Goal: Task Accomplishment & Management: Use online tool/utility

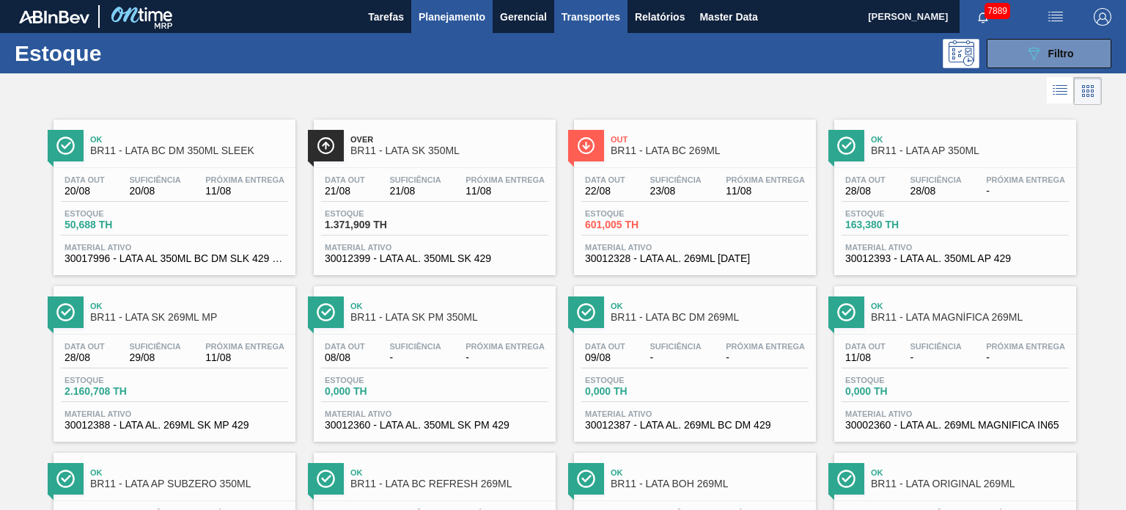
click at [605, 15] on span "Transportes" at bounding box center [591, 17] width 59 height 18
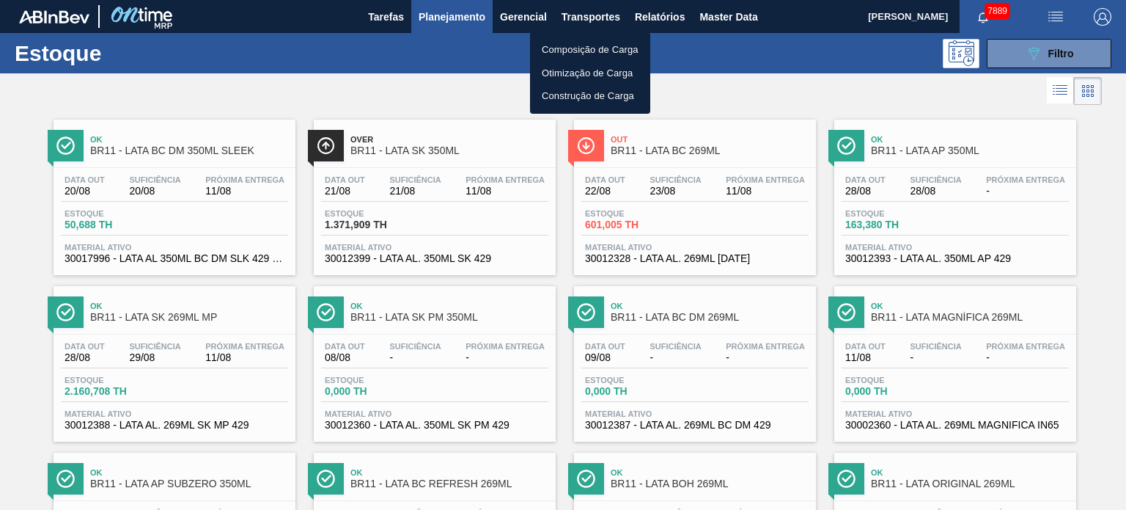
click at [572, 51] on li "Composição de Carga" at bounding box center [590, 49] width 120 height 23
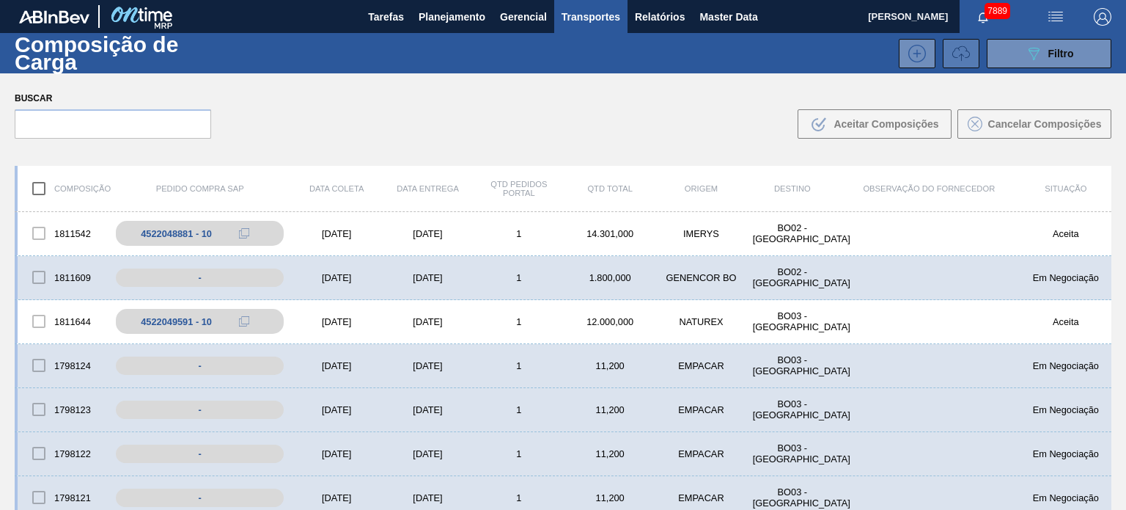
click at [962, 61] on icon at bounding box center [962, 54] width 18 height 18
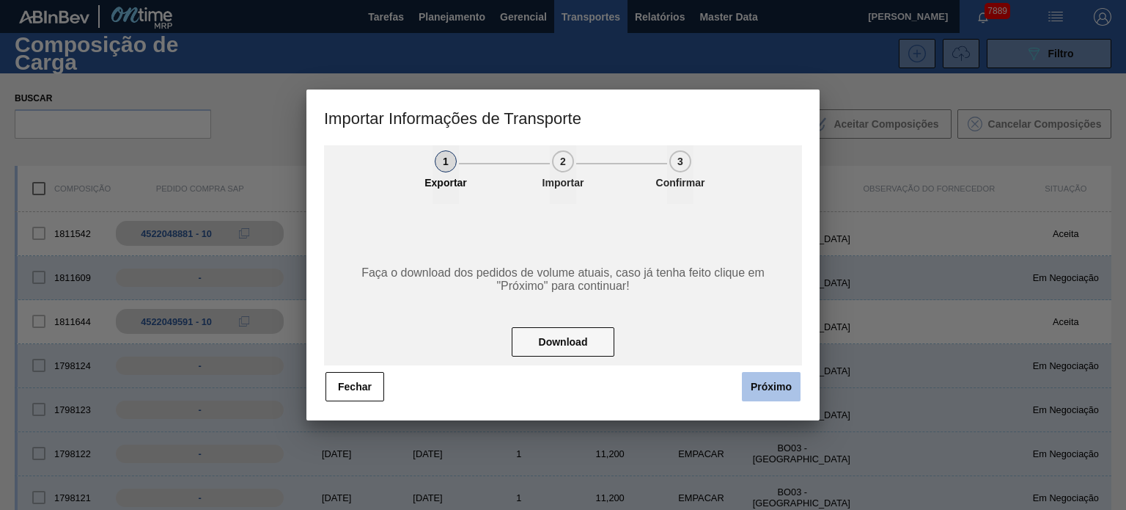
click at [777, 379] on button "Próximo" at bounding box center [771, 386] width 59 height 29
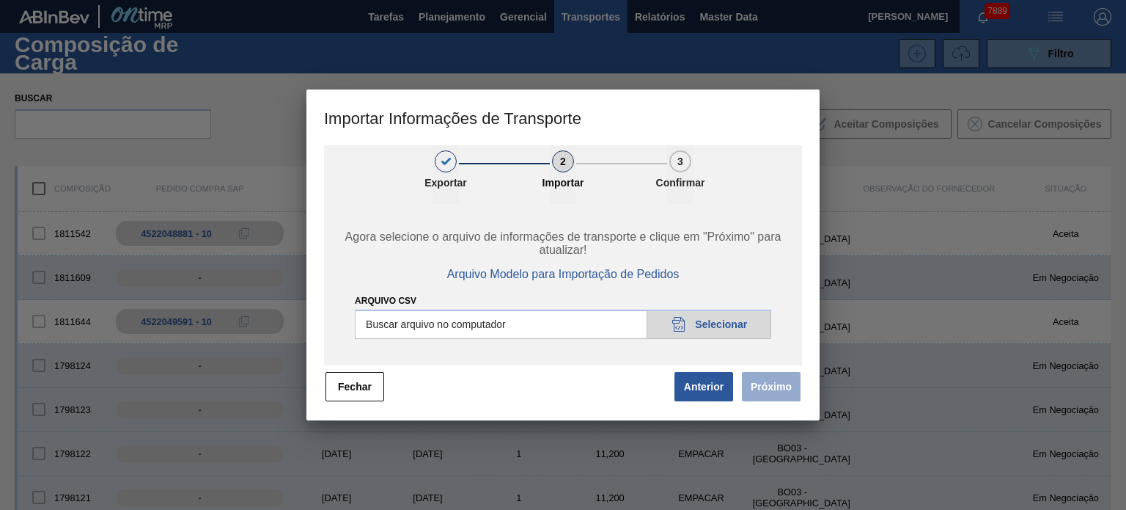
click at [725, 340] on div "Agora selecione o arquivo de informações de transporte e clique em "Próximo" pa…" at bounding box center [563, 284] width 478 height 161
click at [724, 323] on input "Arquivo CSV" at bounding box center [563, 323] width 416 height 29
type input "C:\fakepath\IMP.csv"
click at [787, 397] on button "Próximo" at bounding box center [771, 386] width 59 height 29
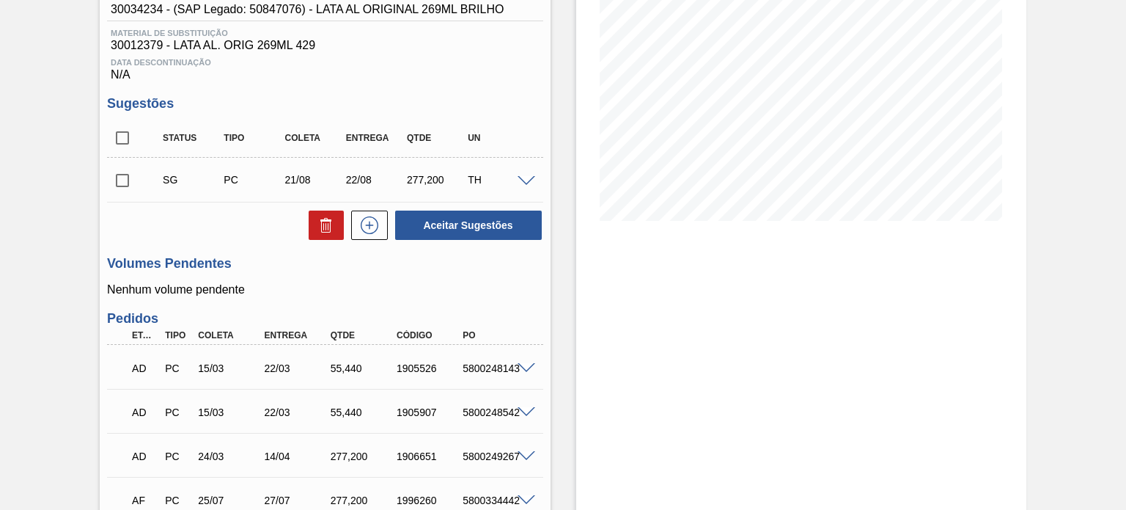
scroll to position [220, 0]
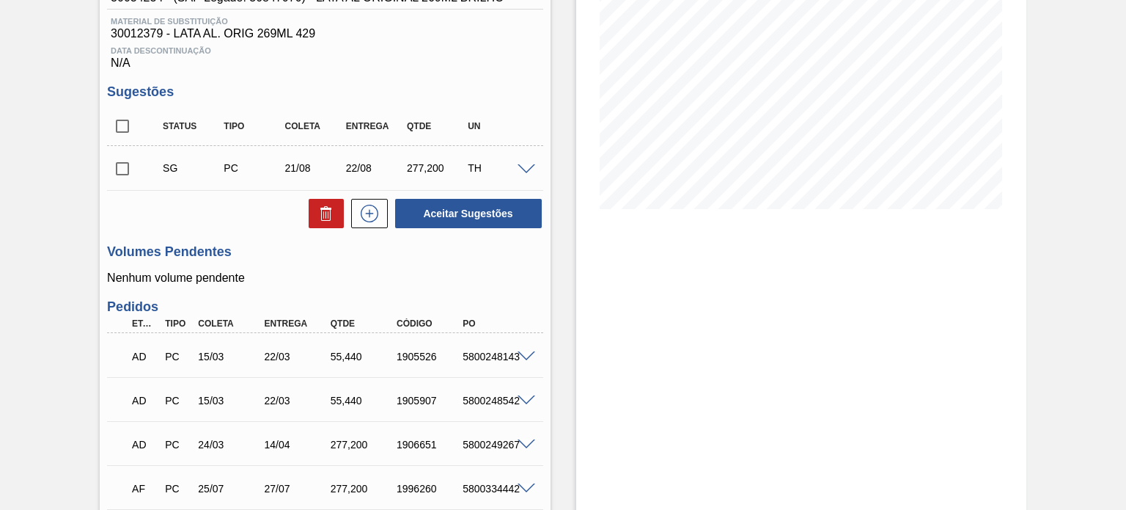
click at [522, 169] on span at bounding box center [527, 169] width 18 height 11
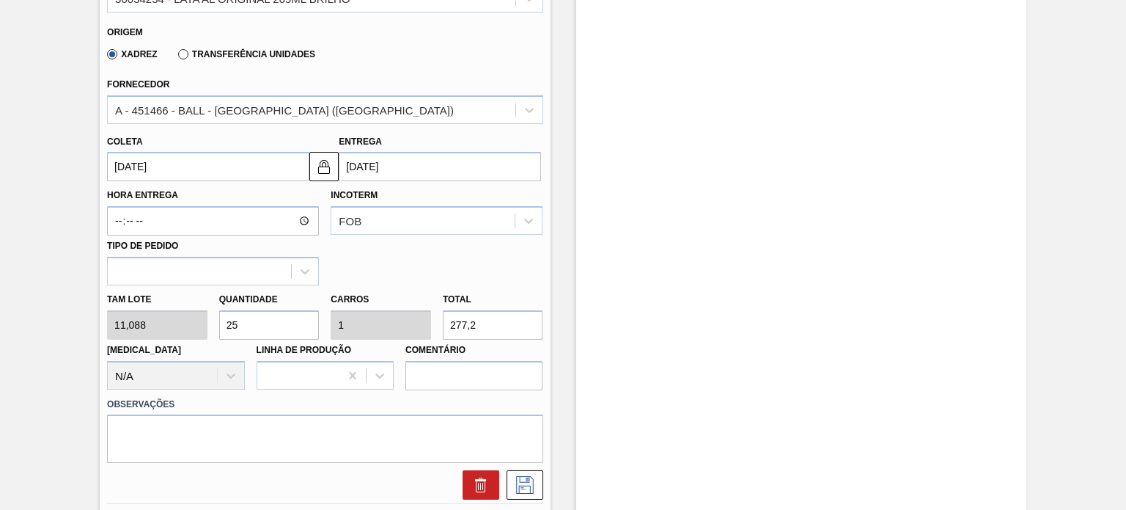
scroll to position [587, 0]
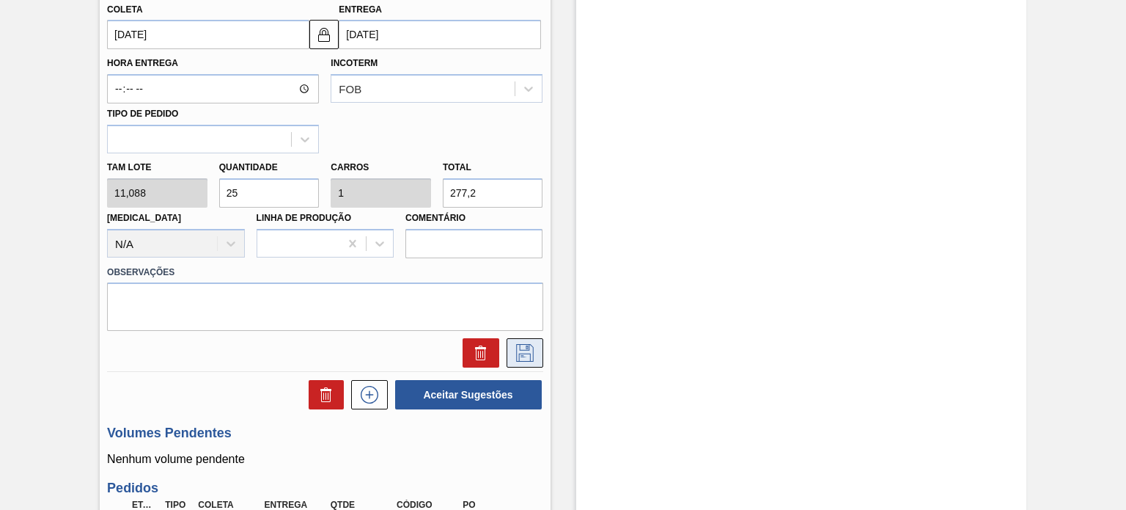
click at [518, 344] on icon at bounding box center [525, 353] width 18 height 18
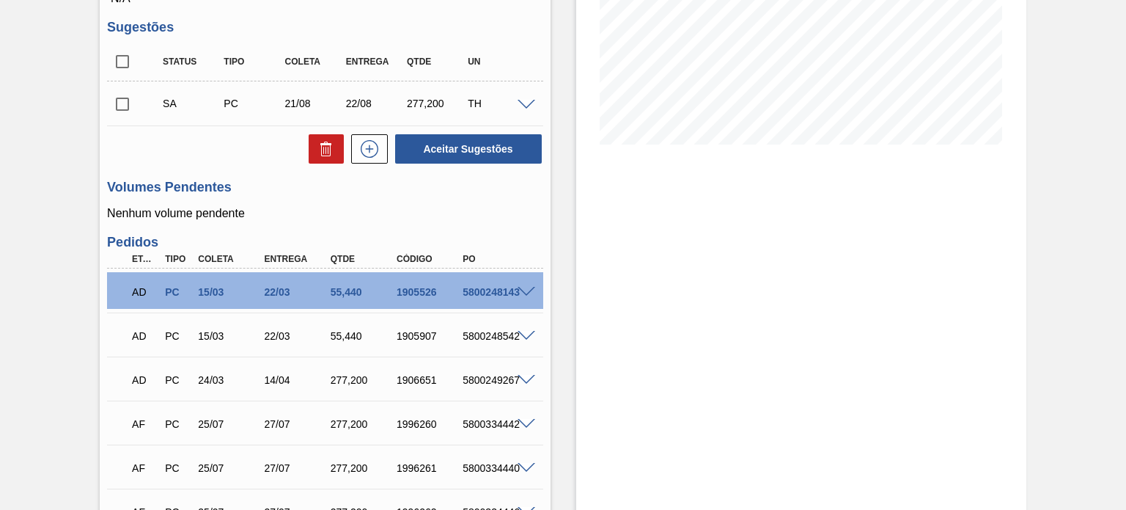
scroll to position [147, 0]
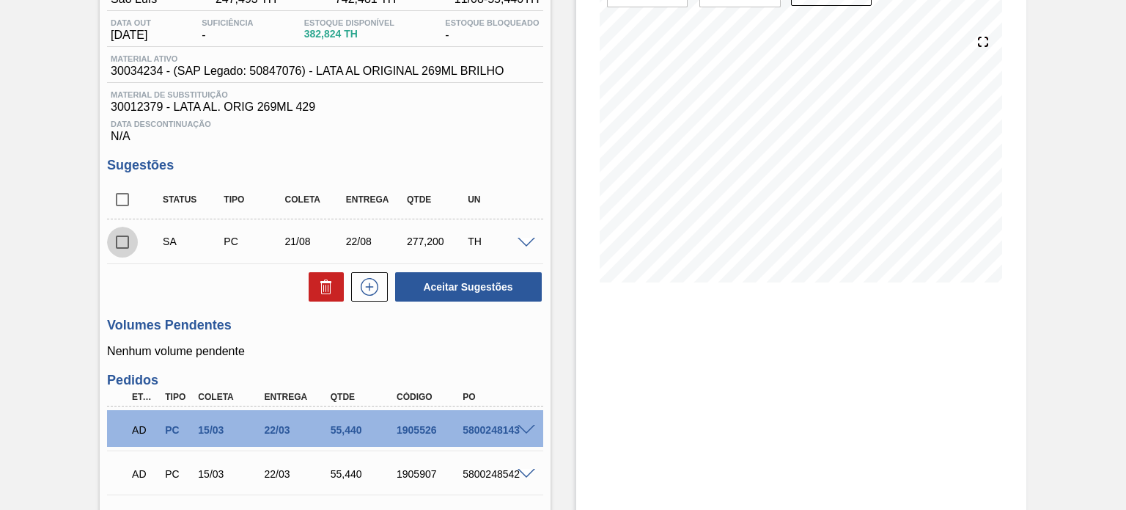
click at [120, 238] on input "checkbox" at bounding box center [122, 242] width 31 height 31
click at [526, 241] on span at bounding box center [527, 243] width 18 height 11
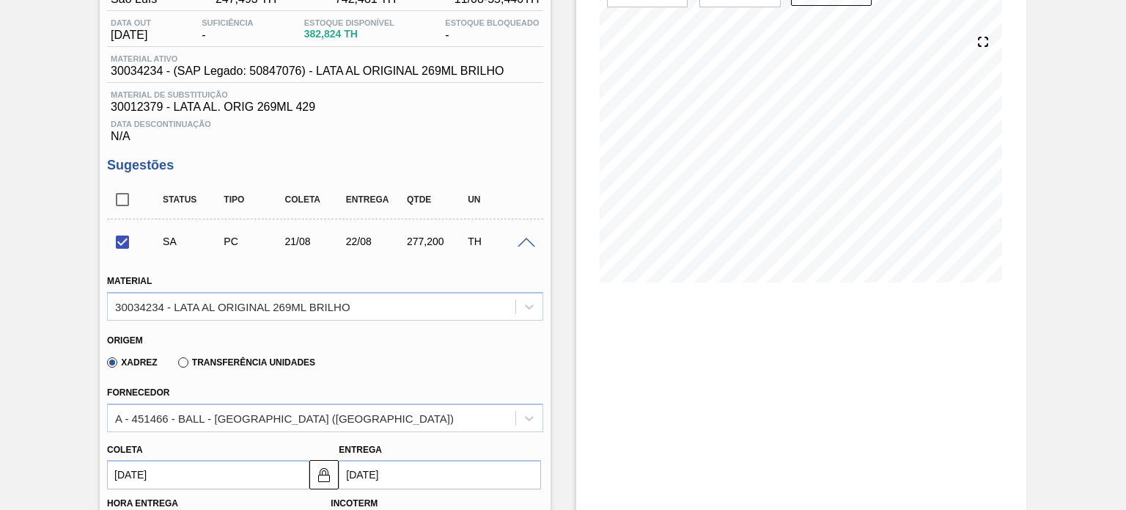
scroll to position [367, 0]
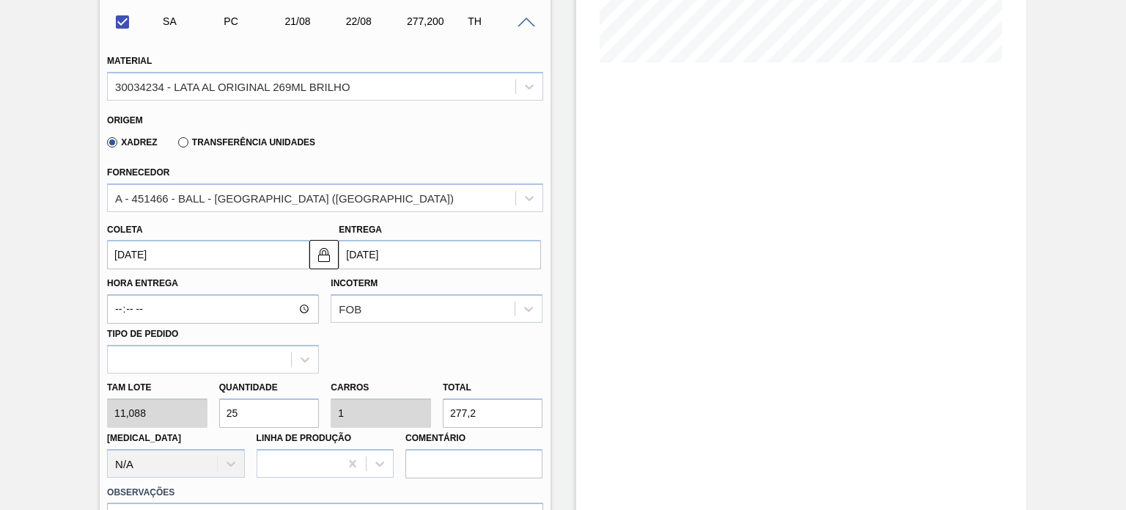
click at [182, 246] on input "21/08/2025" at bounding box center [208, 254] width 202 height 29
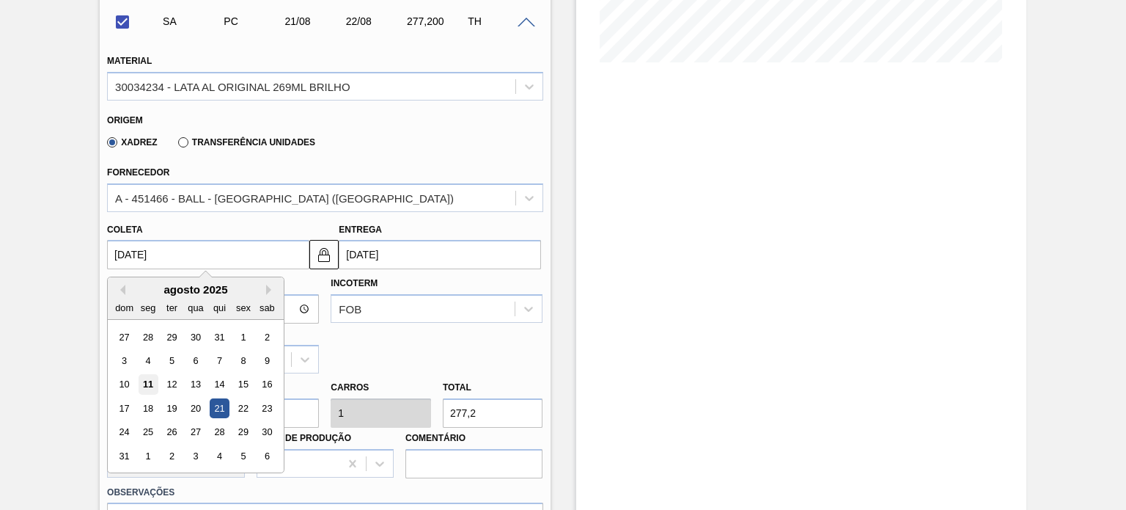
click at [148, 381] on div "11" at bounding box center [149, 385] width 20 height 20
checkbox input "false"
type input "[DATE]"
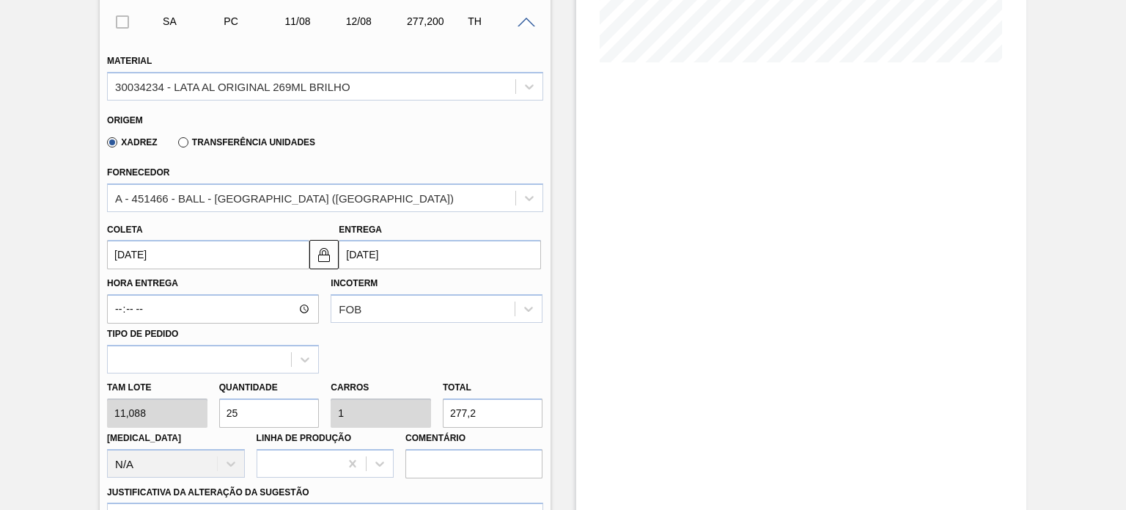
scroll to position [440, 0]
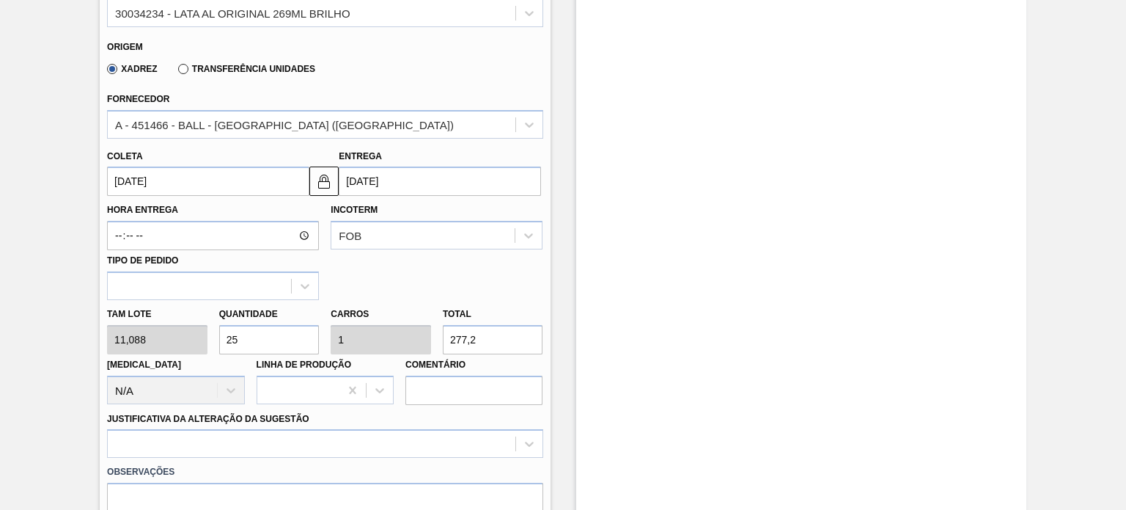
click at [406, 175] on input "[DATE]" at bounding box center [440, 180] width 202 height 29
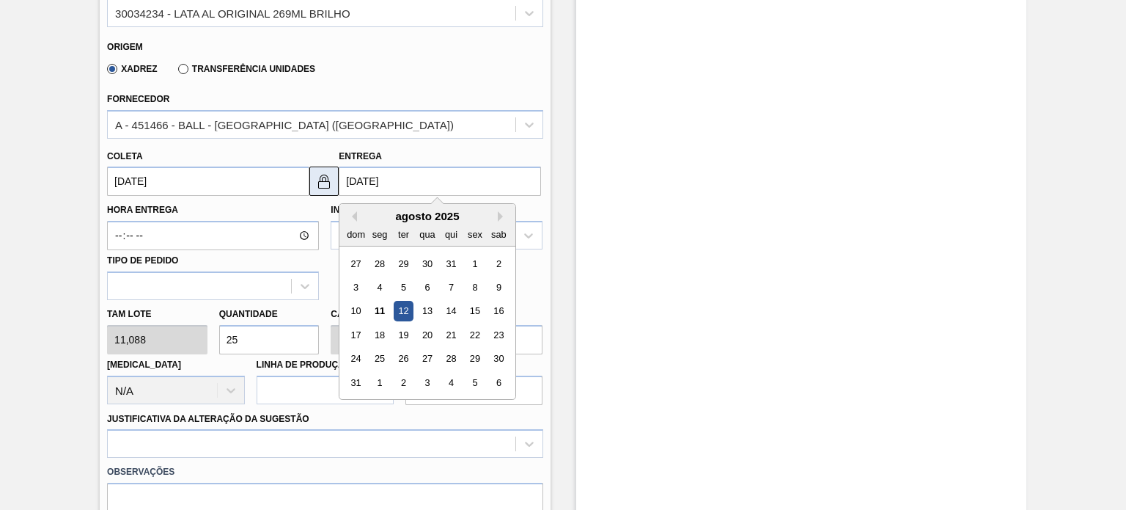
click at [329, 184] on img at bounding box center [324, 181] width 18 height 18
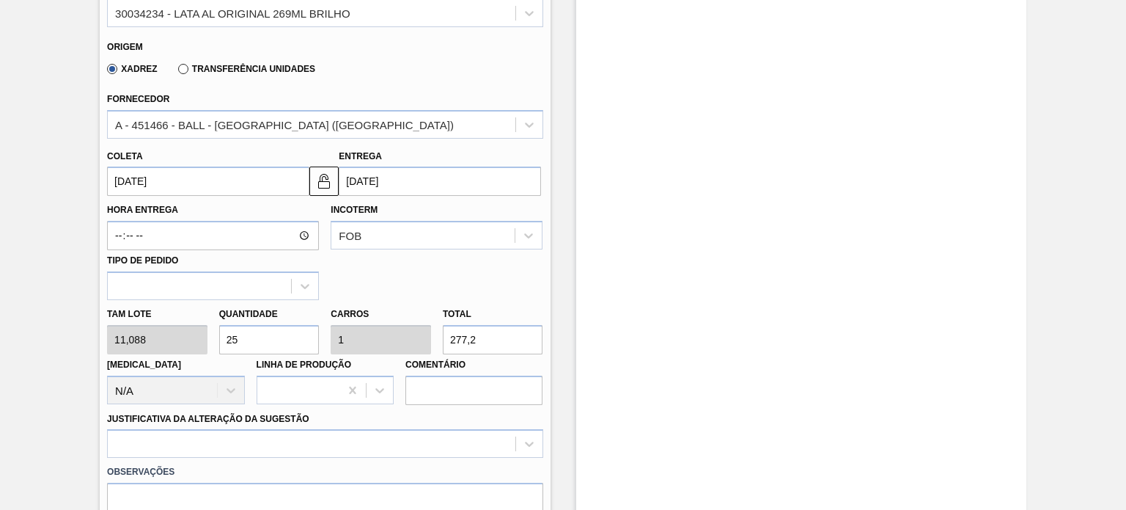
click at [411, 181] on input "[DATE]" at bounding box center [440, 180] width 202 height 29
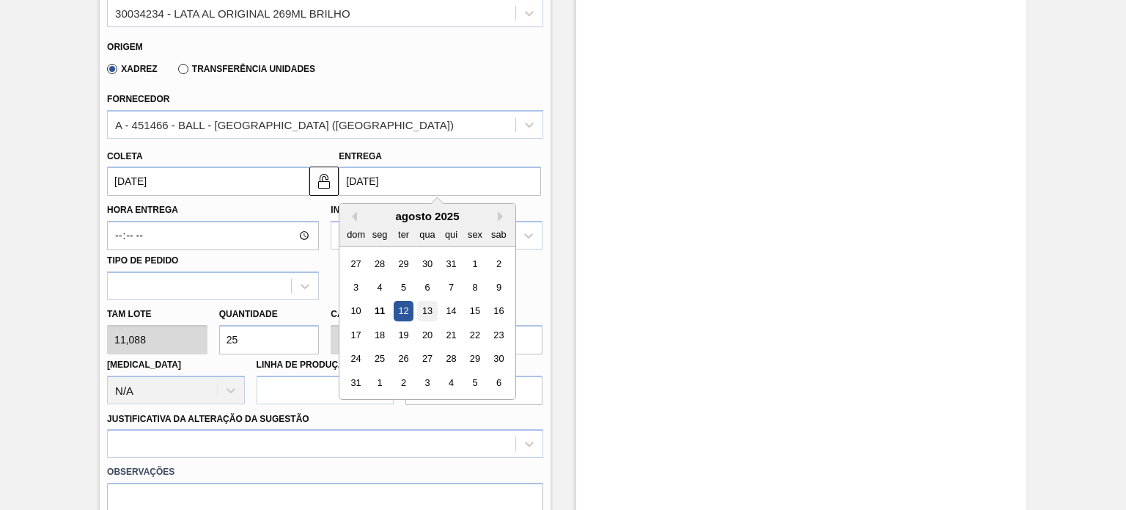
click at [425, 307] on div "13" at bounding box center [428, 311] width 20 height 20
type input "[DATE]"
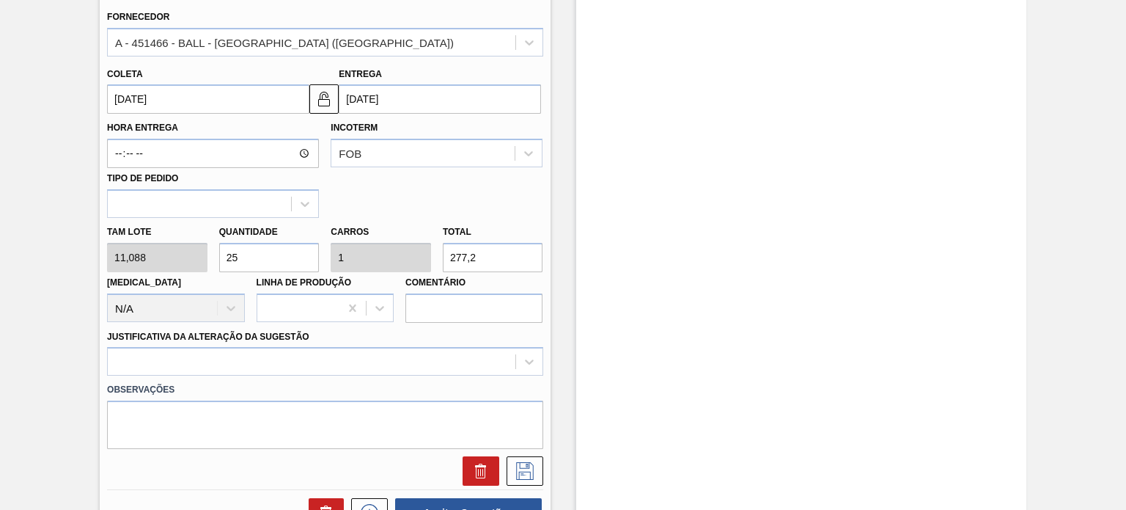
scroll to position [587, 0]
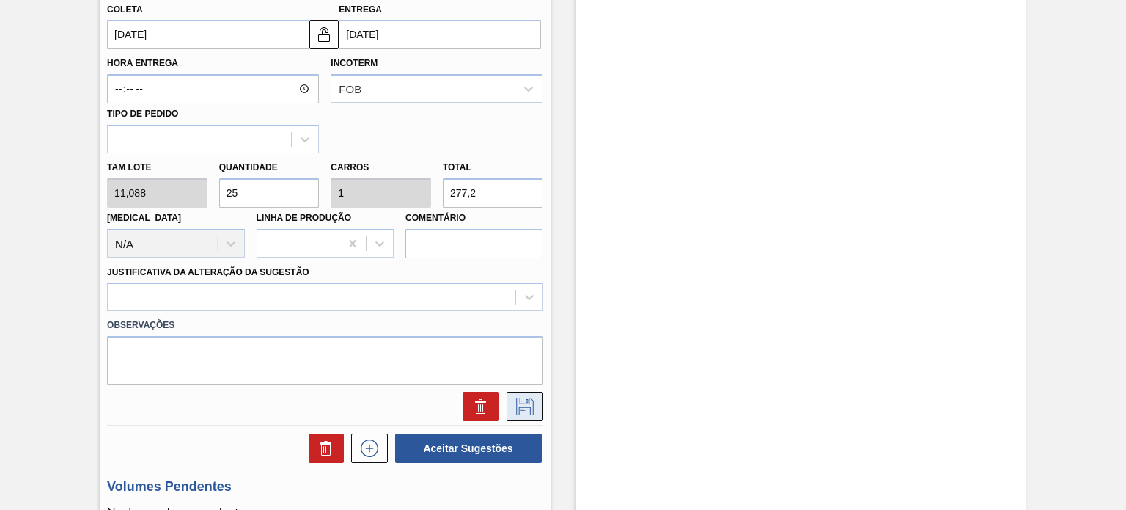
click at [526, 407] on icon at bounding box center [524, 406] width 23 height 18
click at [220, 300] on div at bounding box center [325, 296] width 436 height 29
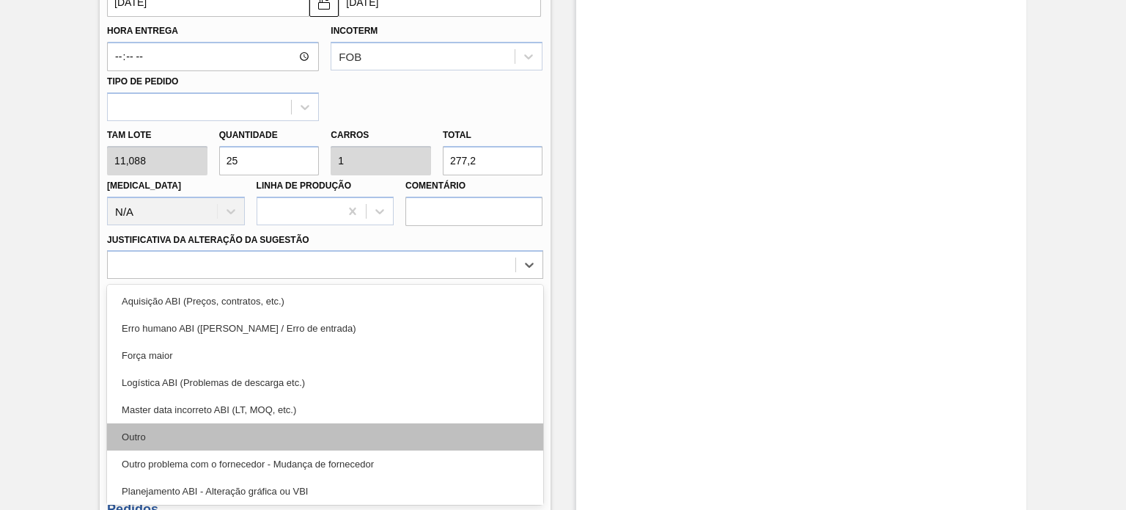
click at [167, 437] on div "Outro" at bounding box center [325, 436] width 436 height 27
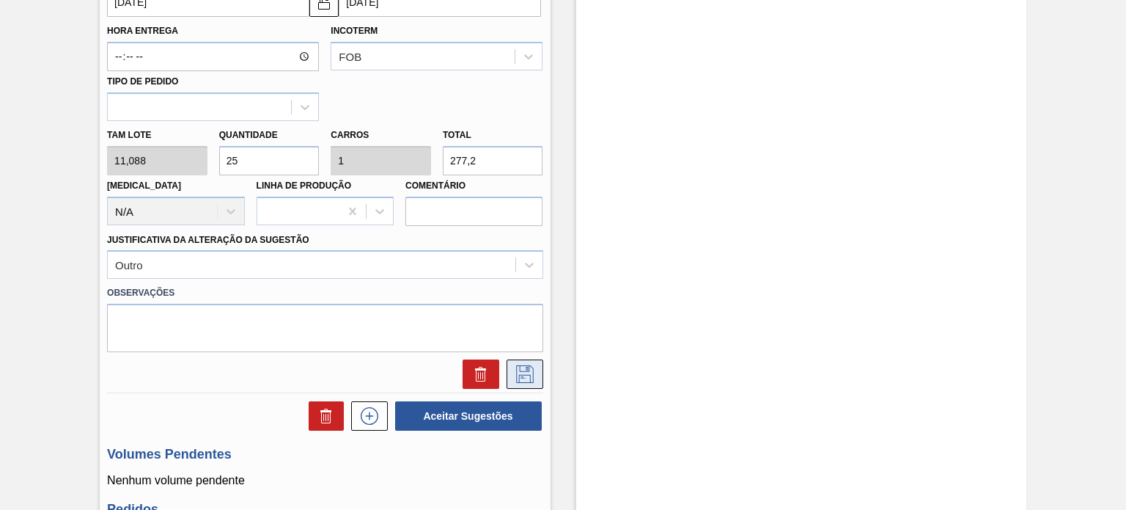
click at [526, 375] on icon at bounding box center [524, 374] width 23 height 18
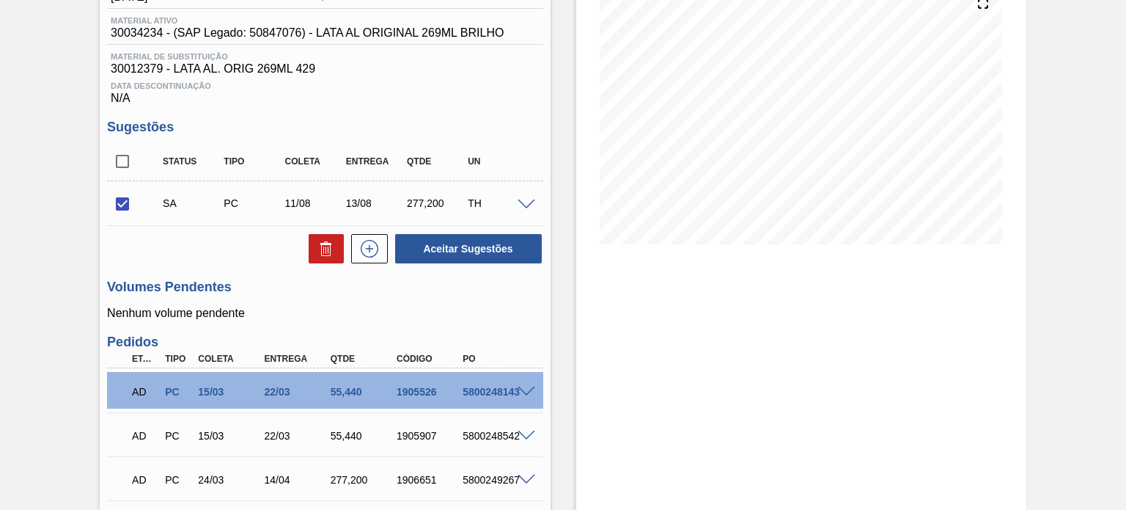
scroll to position [106, 0]
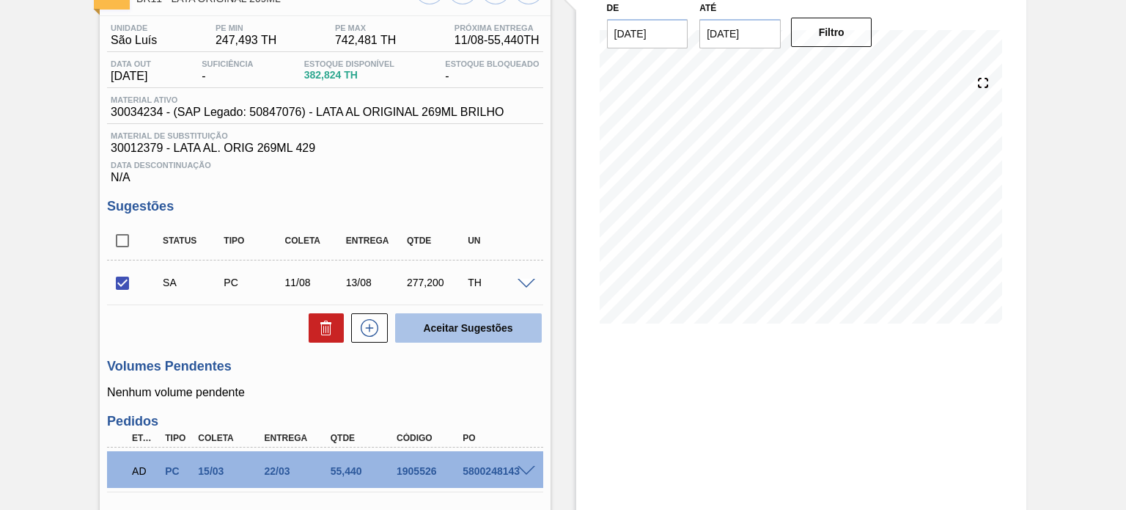
click at [421, 323] on button "Aceitar Sugestões" at bounding box center [468, 327] width 147 height 29
checkbox input "false"
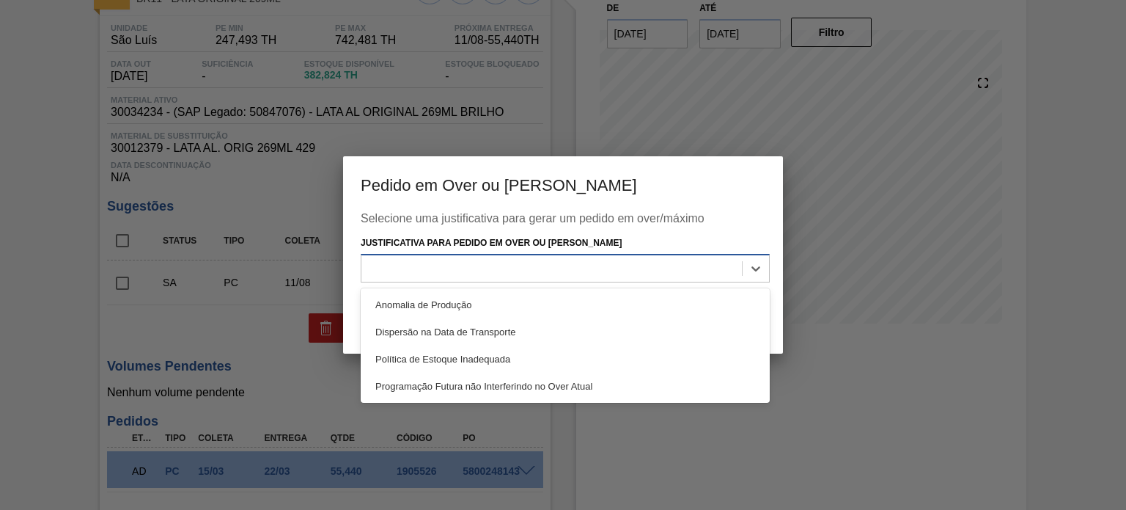
click at [584, 263] on div at bounding box center [551, 267] width 381 height 21
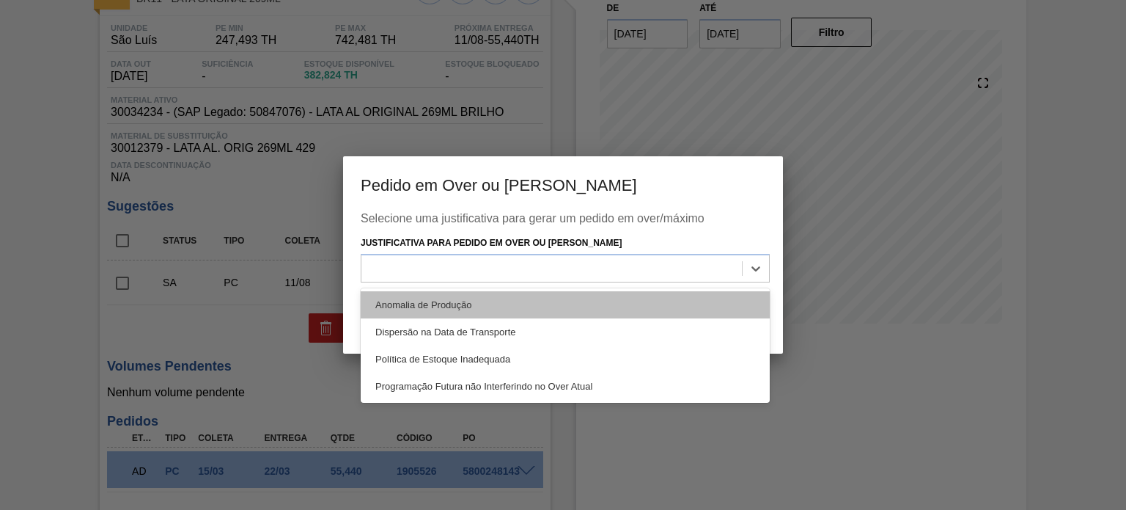
click at [462, 296] on div "Anomalia de Produção" at bounding box center [565, 304] width 409 height 27
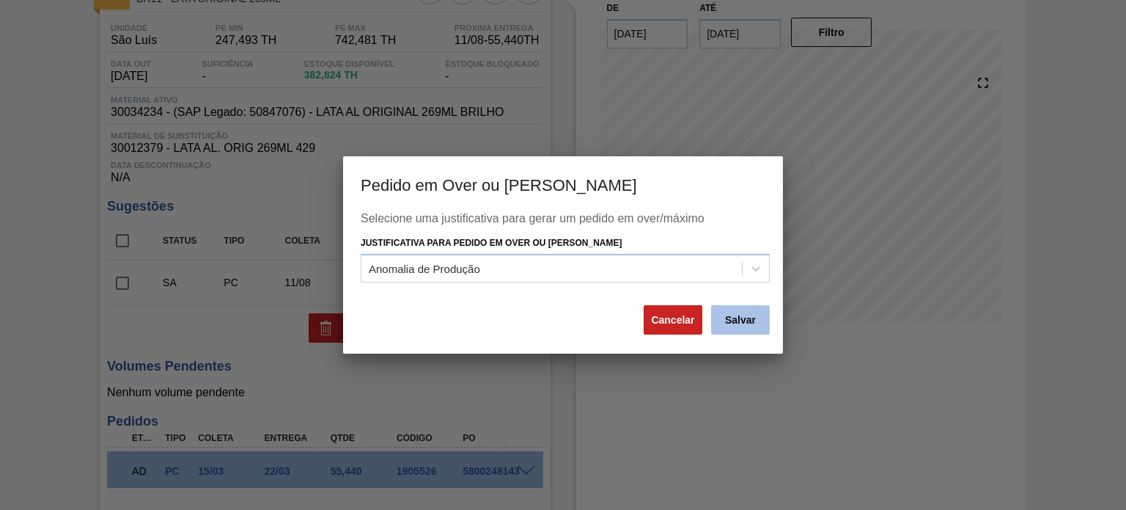
click at [733, 313] on button "Salvar" at bounding box center [740, 319] width 59 height 29
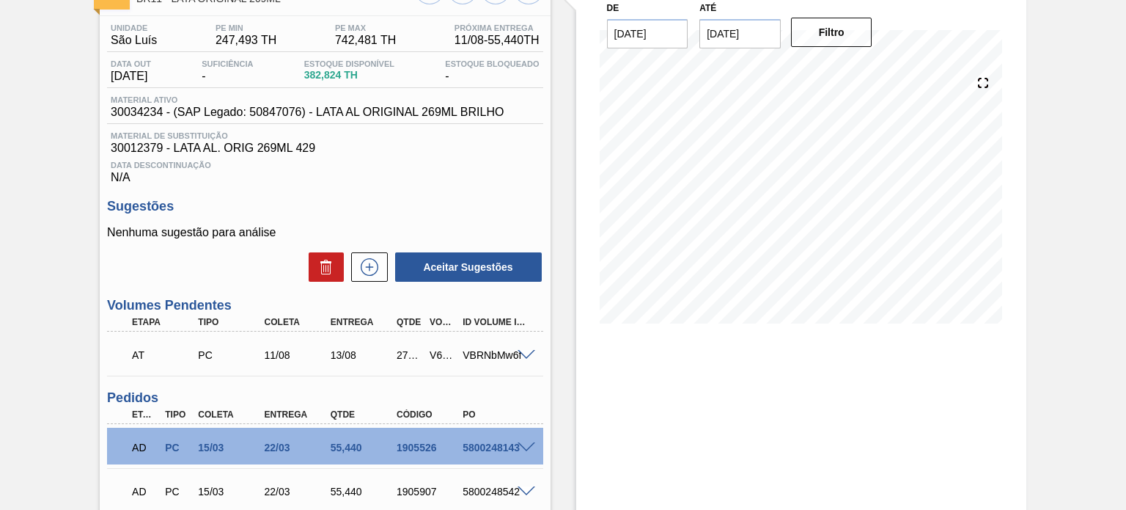
click at [433, 353] on div "V615381" at bounding box center [442, 355] width 33 height 12
click at [434, 352] on div "V615381" at bounding box center [442, 355] width 33 height 12
copy div "V615381"
click at [370, 271] on icon at bounding box center [369, 267] width 23 height 18
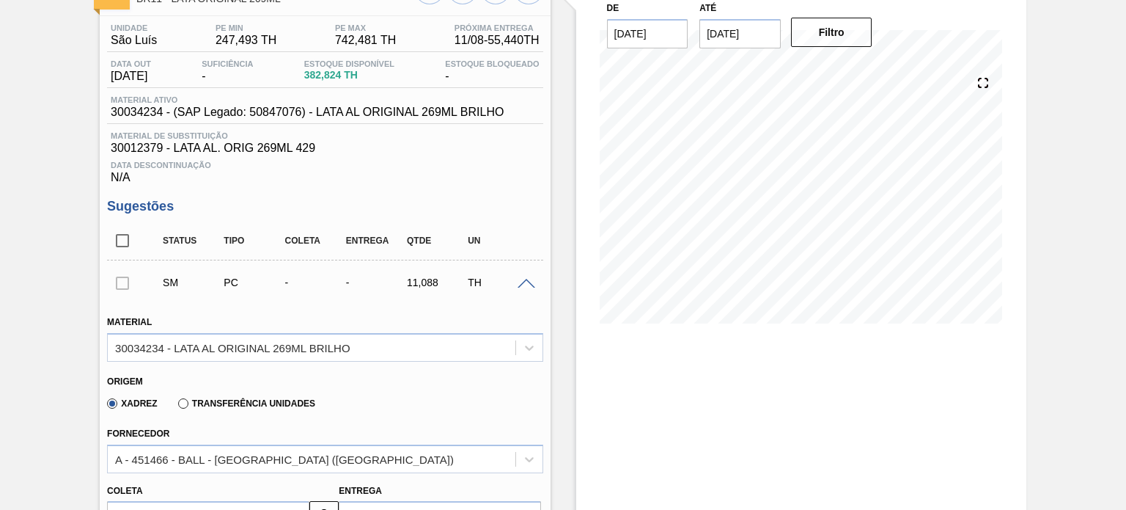
scroll to position [252, 0]
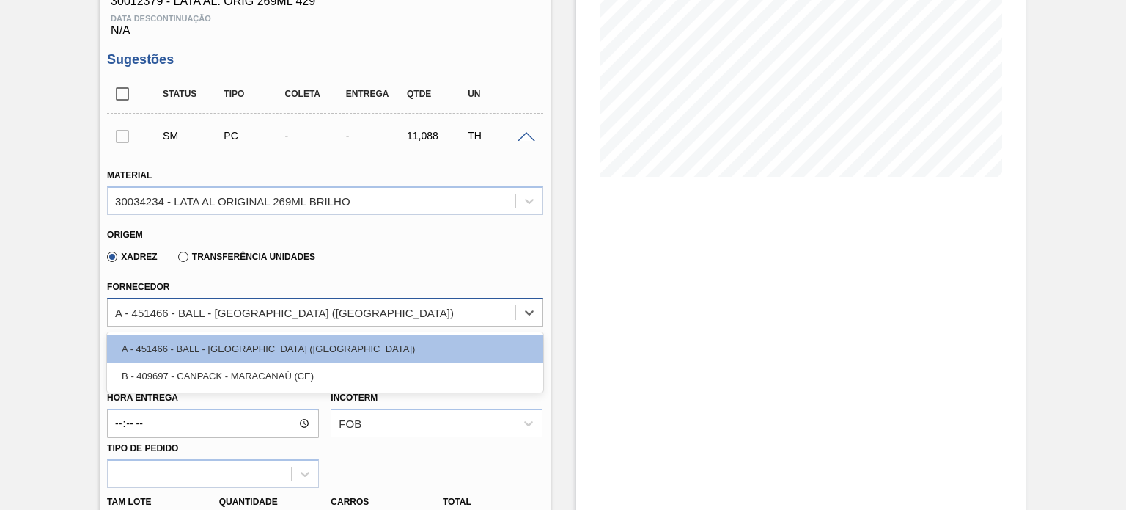
click at [294, 314] on div "A - 451466 - BALL - RECIFE (PE)" at bounding box center [311, 311] width 407 height 21
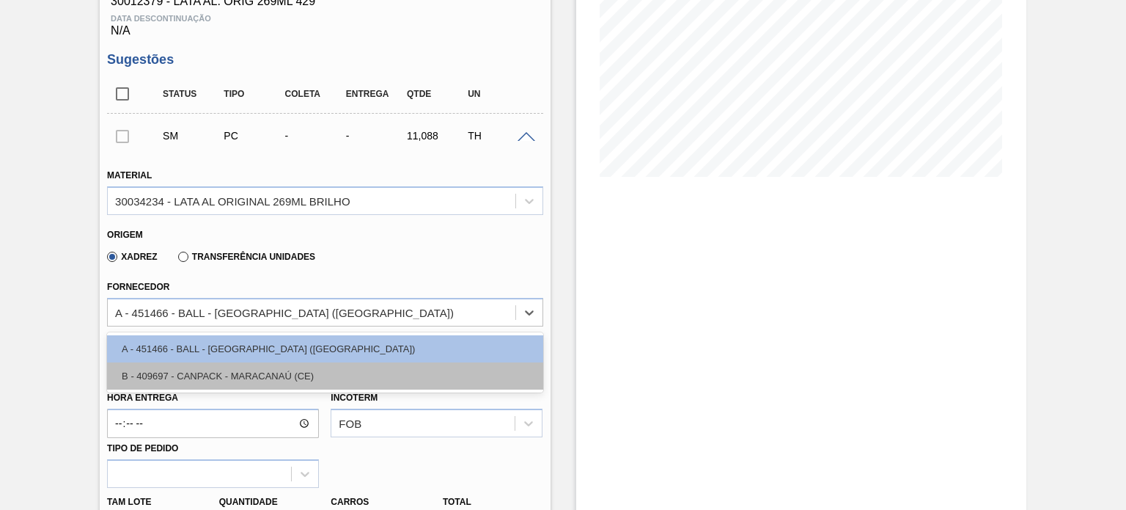
click at [263, 366] on div "B - 409697 - CANPACK - MARACANAÚ (CE)" at bounding box center [325, 375] width 436 height 27
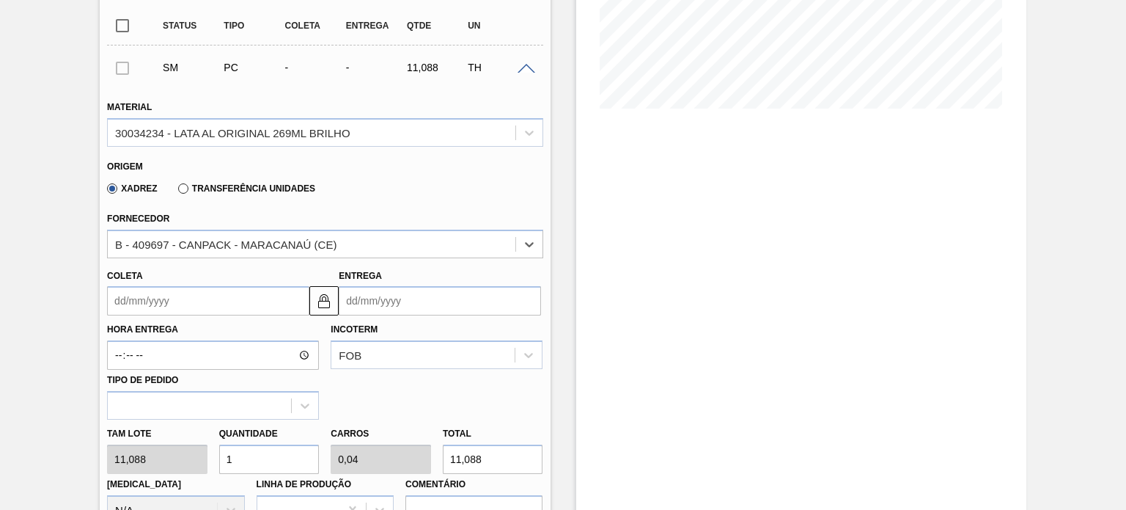
scroll to position [399, 0]
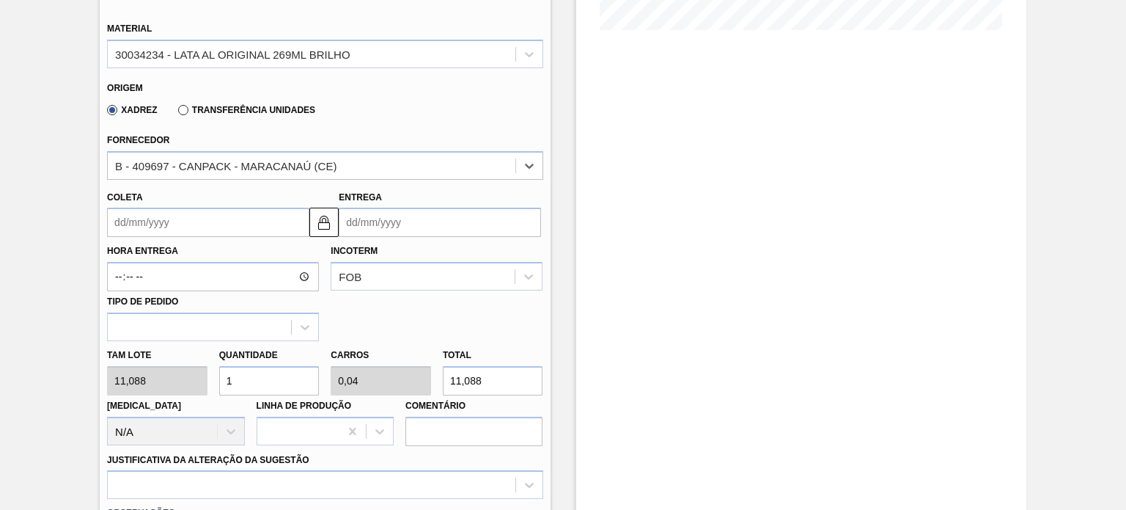
click at [164, 231] on input "Coleta" at bounding box center [208, 222] width 202 height 29
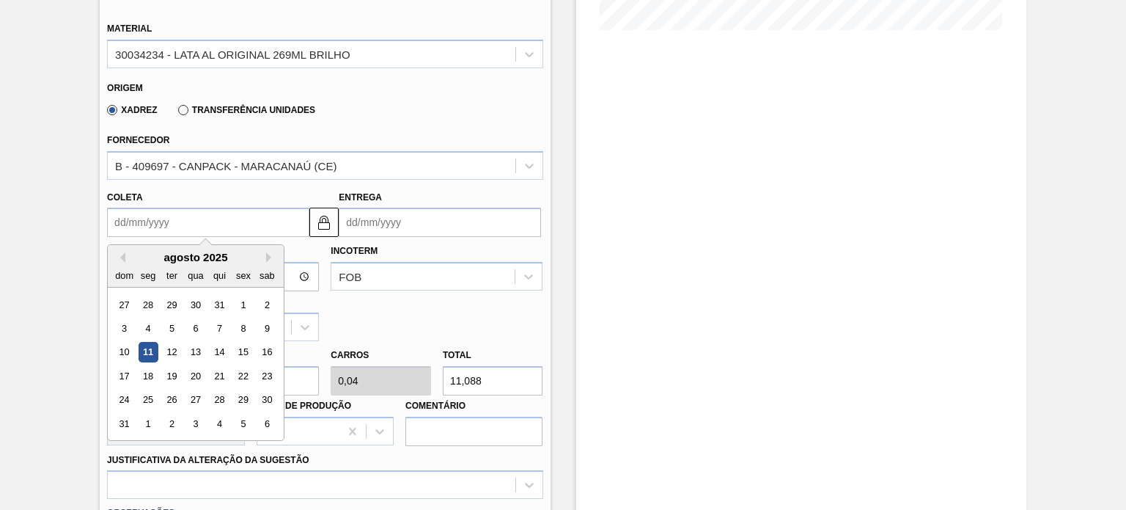
click at [141, 348] on div "11" at bounding box center [149, 352] width 20 height 20
type input "[DATE]"
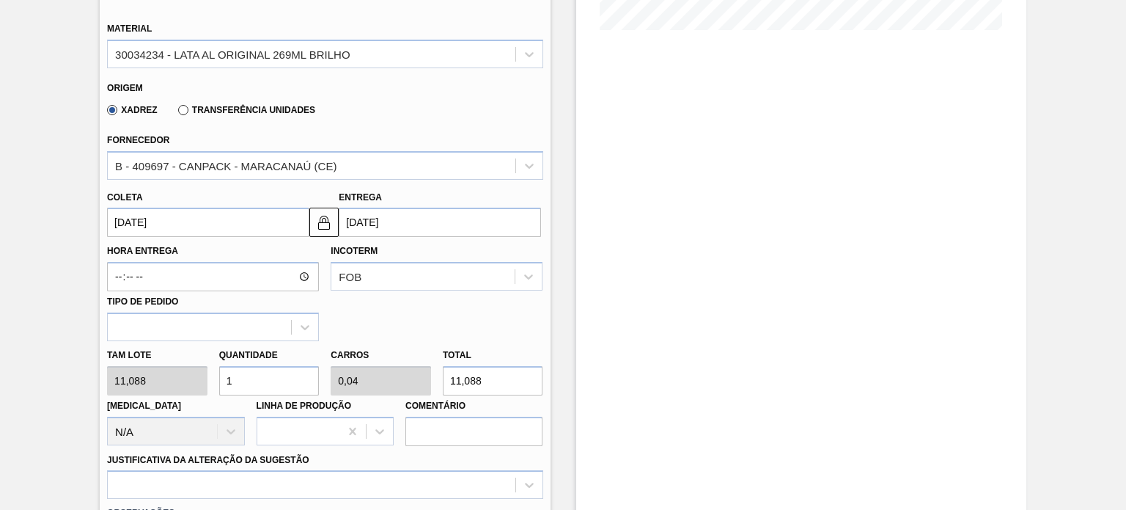
click at [356, 222] on input "[DATE]" at bounding box center [440, 222] width 202 height 29
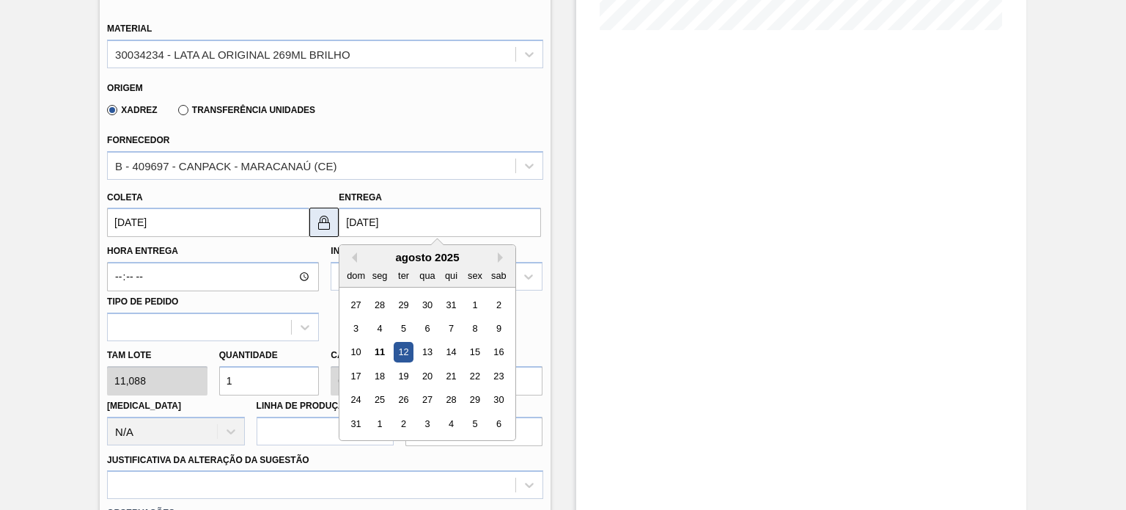
click at [326, 222] on img at bounding box center [324, 222] width 18 height 18
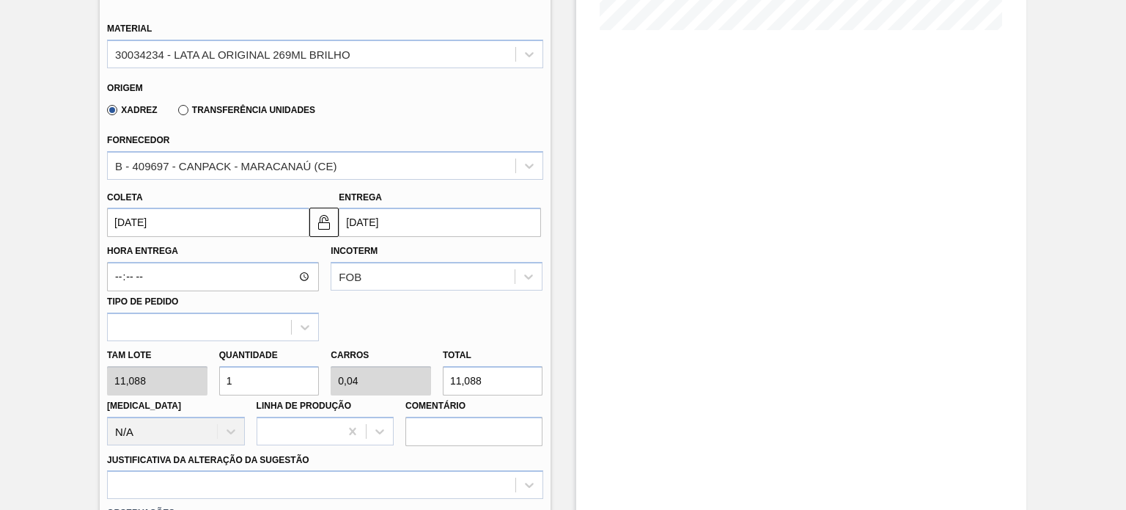
click at [396, 219] on input "[DATE]" at bounding box center [440, 222] width 202 height 29
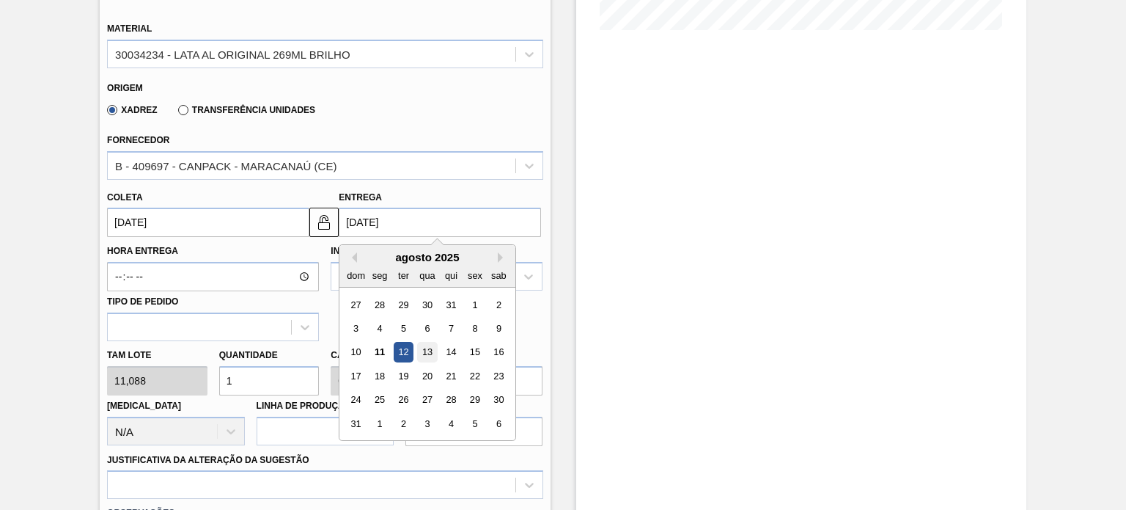
click at [429, 350] on div "13" at bounding box center [428, 352] width 20 height 20
type input "[DATE]"
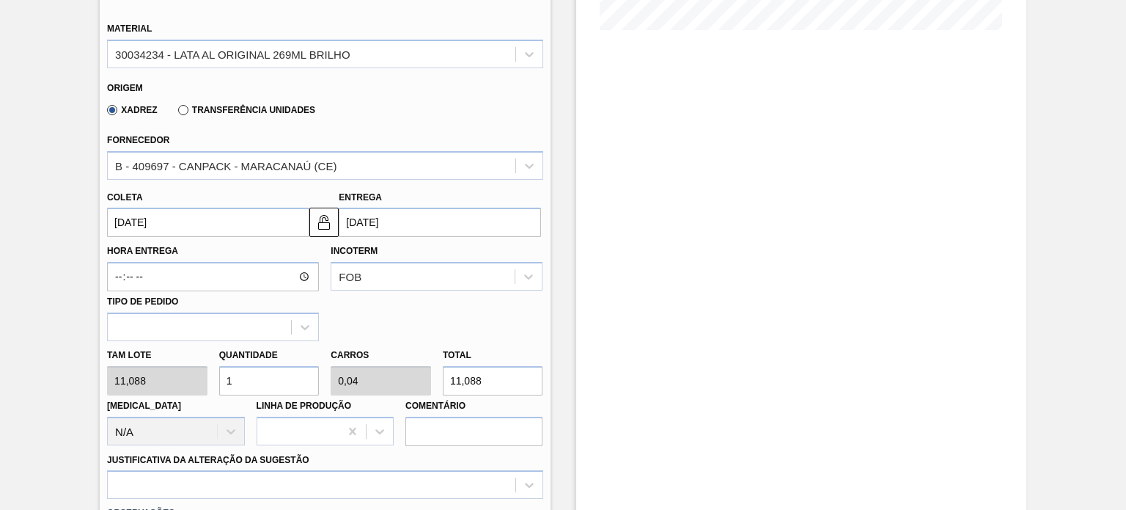
click at [190, 383] on div "Tam lote 11,088 Quantidade 1 Carros 0,04 Total 11,088 Doca N/A Linha de Produçã…" at bounding box center [324, 393] width 447 height 105
type input "2"
type input "0,08"
type input "22,176"
type input "25"
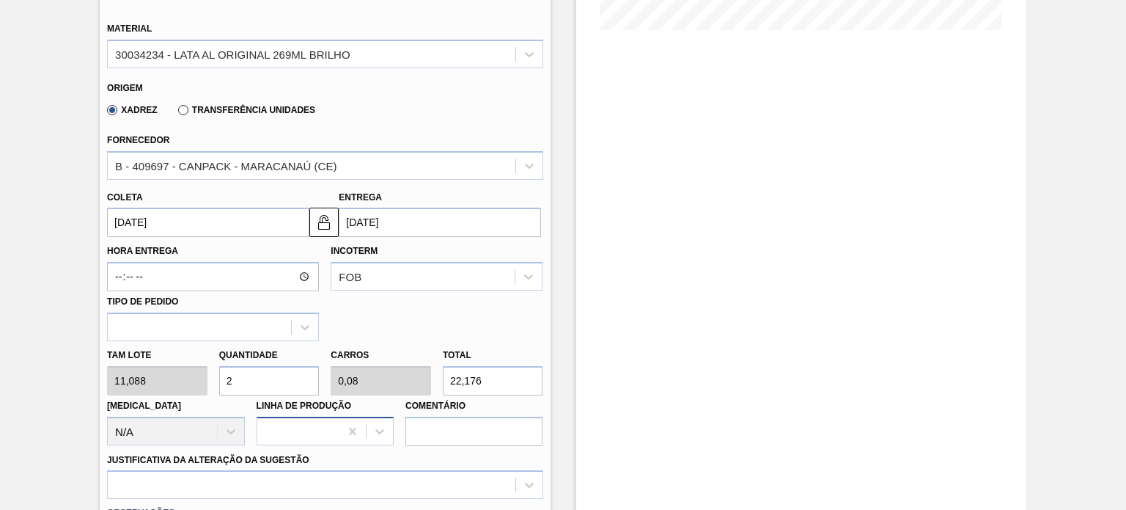
type input "1"
type input "277,2"
type input "25"
click at [336, 470] on div at bounding box center [325, 484] width 436 height 29
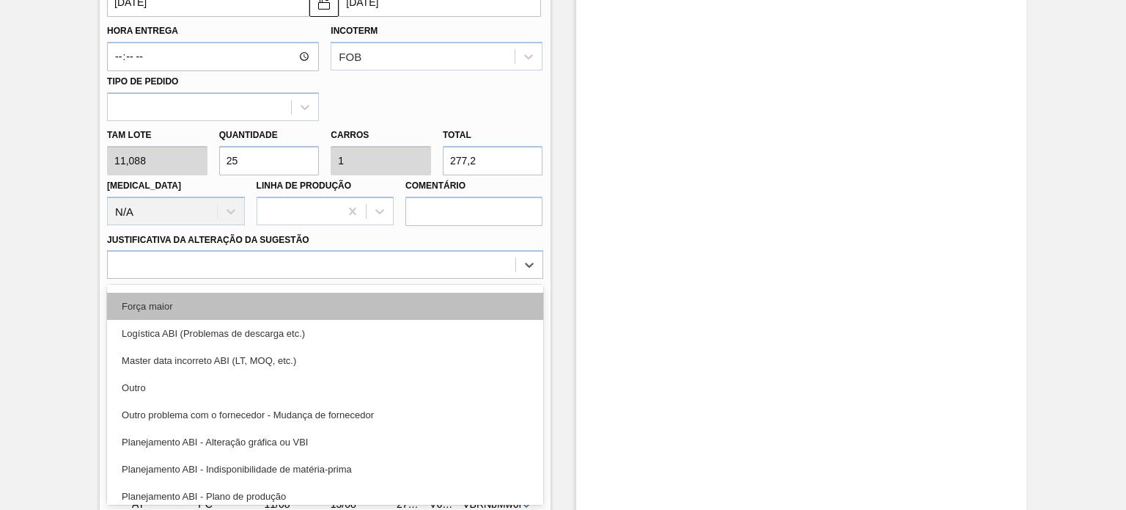
scroll to position [73, 0]
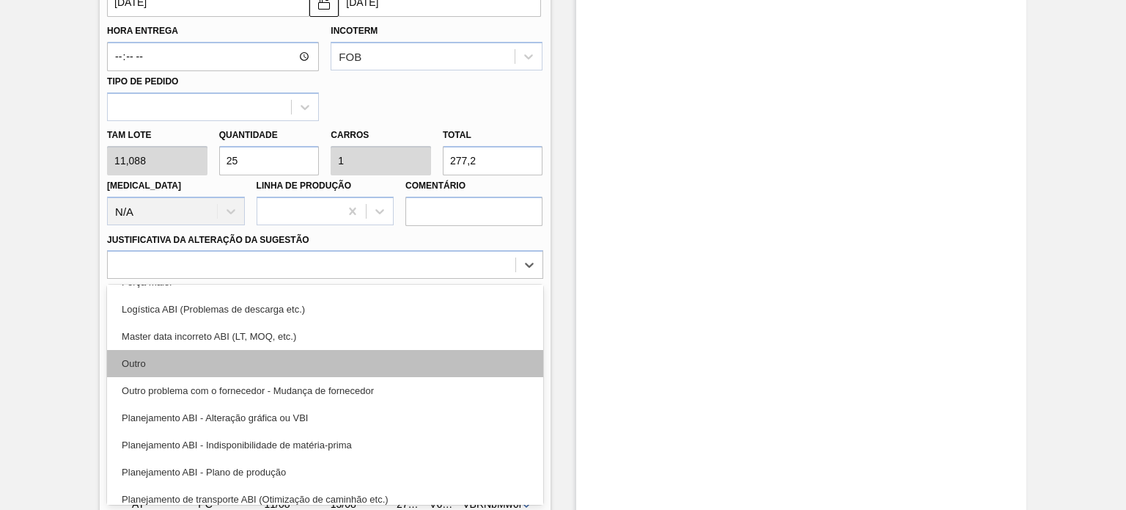
click at [334, 363] on div "Outro" at bounding box center [325, 363] width 436 height 27
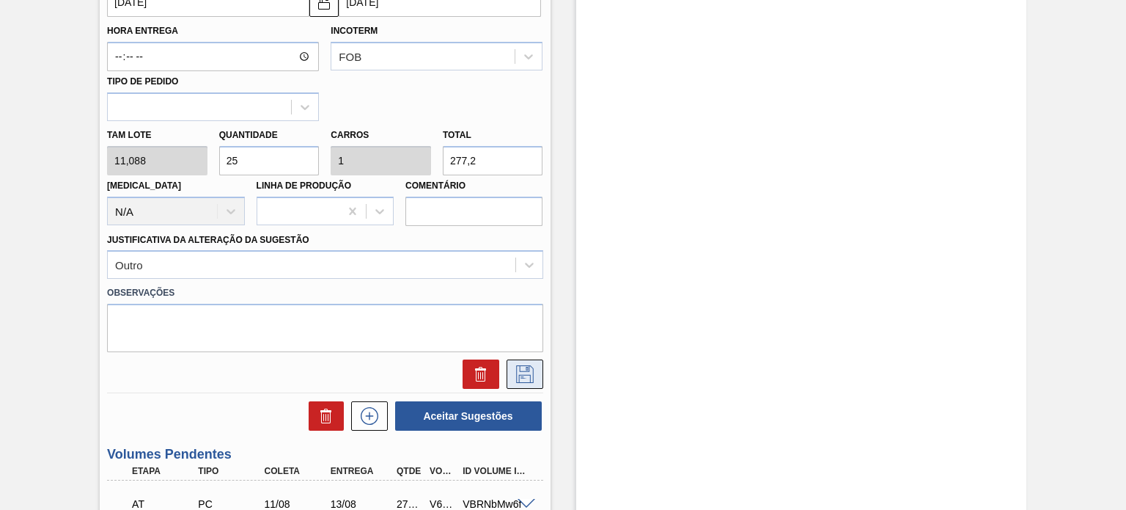
click at [507, 368] on button at bounding box center [525, 373] width 37 height 29
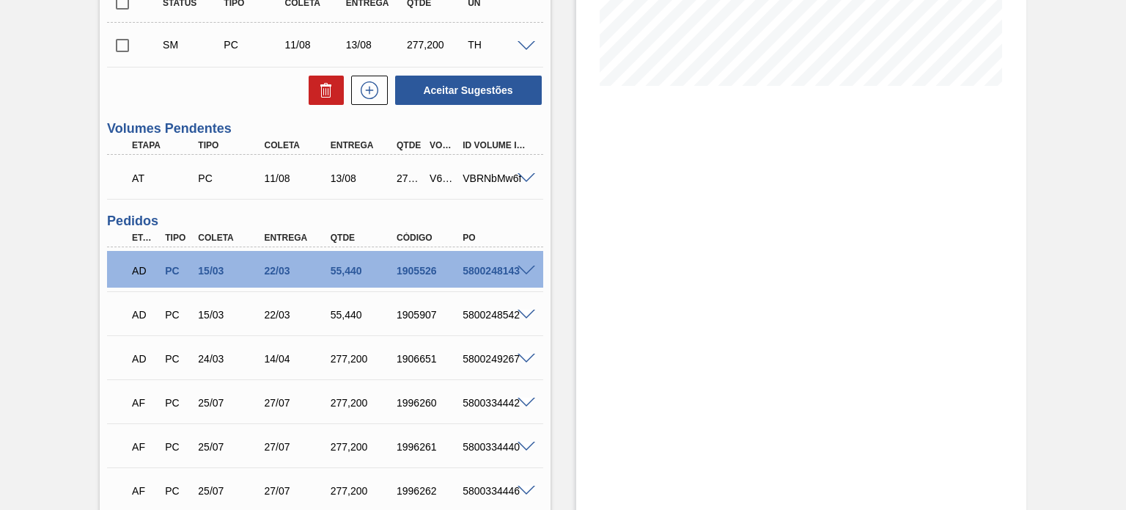
scroll to position [179, 0]
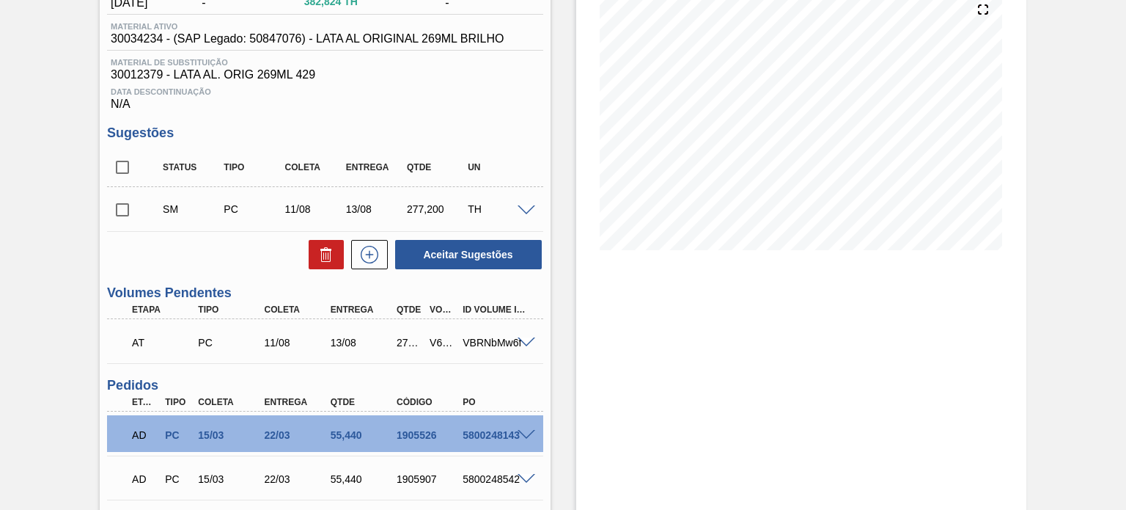
click at [126, 208] on input "checkbox" at bounding box center [122, 209] width 31 height 31
click at [464, 252] on button "Aceitar Sugestões" at bounding box center [468, 254] width 147 height 29
checkbox input "false"
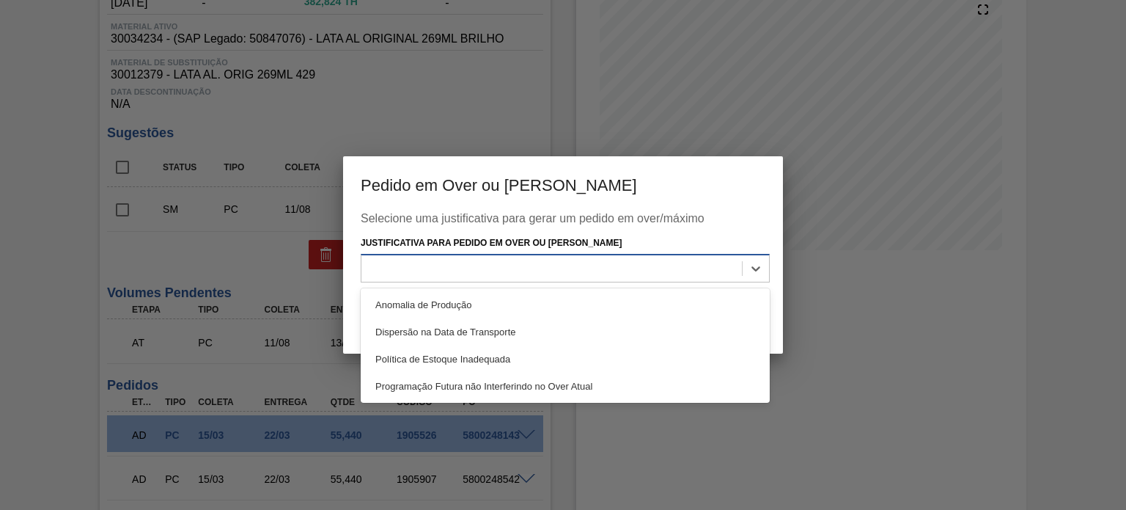
click at [556, 265] on div at bounding box center [551, 267] width 381 height 21
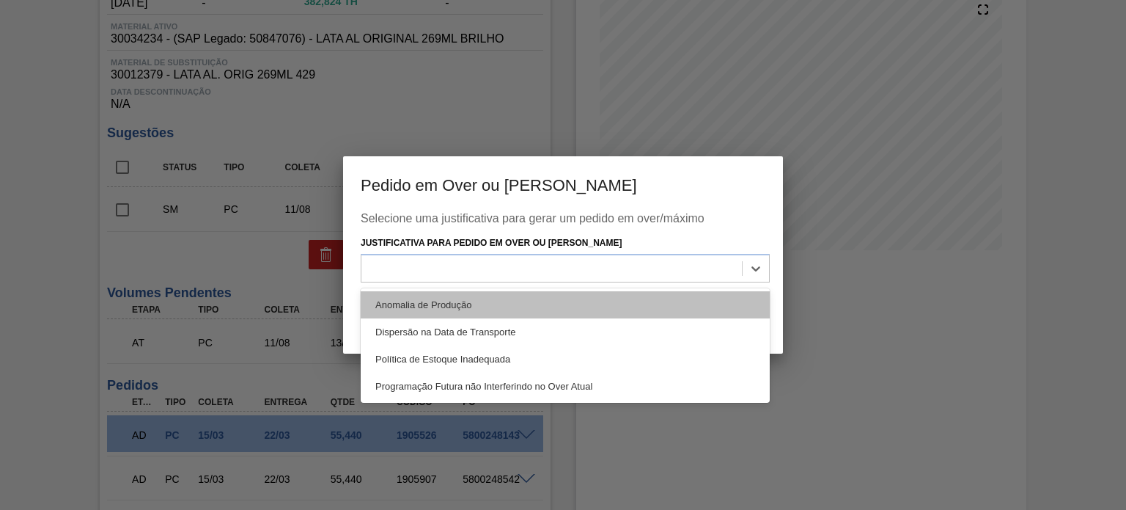
click at [465, 298] on div "Anomalia de Produção" at bounding box center [565, 304] width 409 height 27
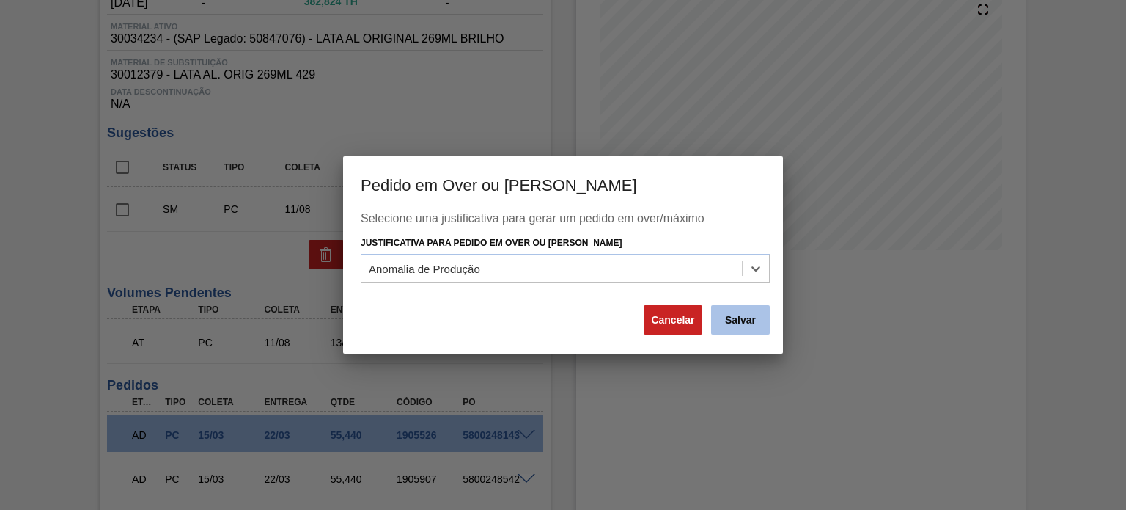
click at [740, 315] on button "Salvar" at bounding box center [740, 319] width 59 height 29
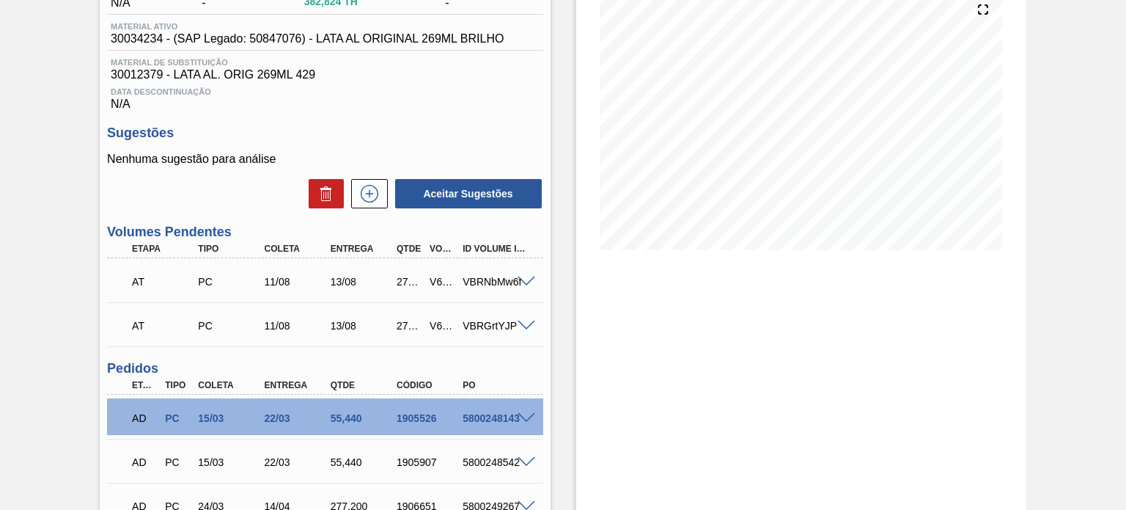
click at [433, 319] on div "AT PC 11/08 13/08 277,200 V615382 VBRGrtYJP" at bounding box center [320, 323] width 397 height 29
click at [435, 319] on div "AT PC 11/08 13/08 277,200 V615382 VBRGrtYJP" at bounding box center [320, 323] width 397 height 29
copy div "V615382"
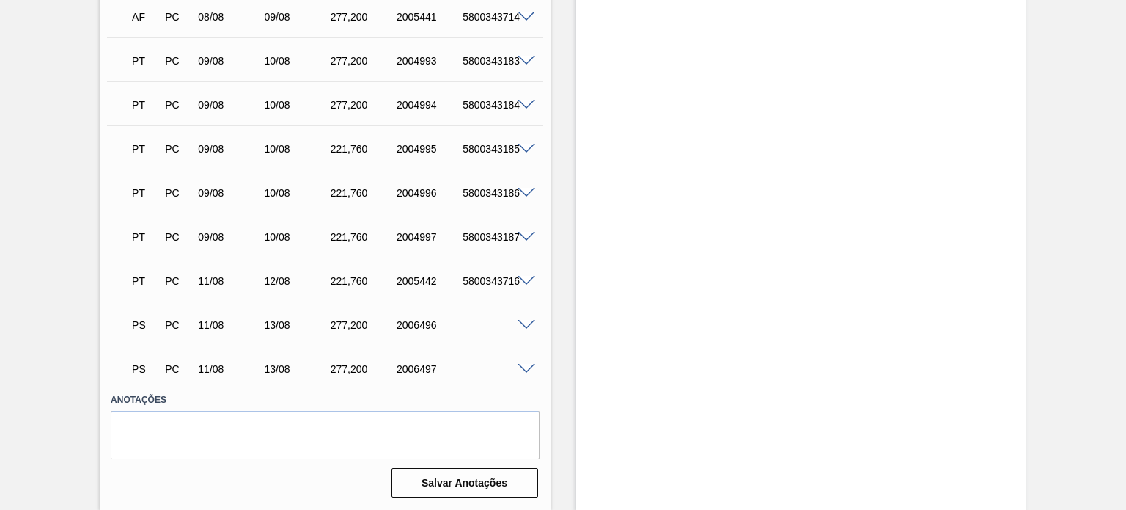
scroll to position [807, 0]
